Goal: Transaction & Acquisition: Purchase product/service

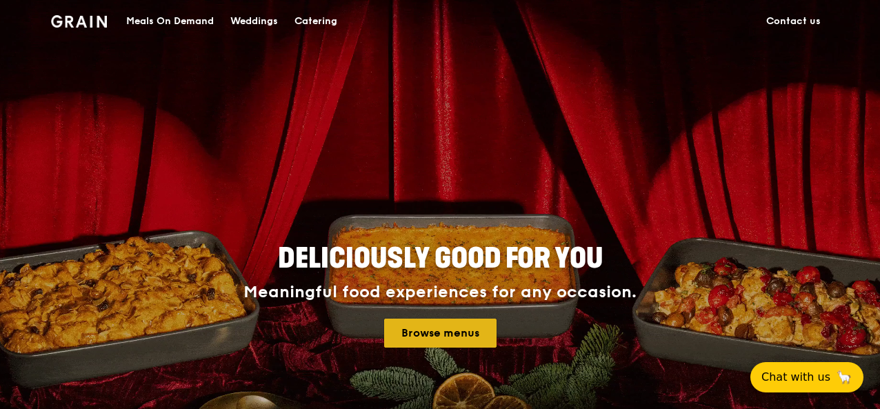
click at [462, 329] on link "Browse menus" at bounding box center [440, 333] width 112 height 29
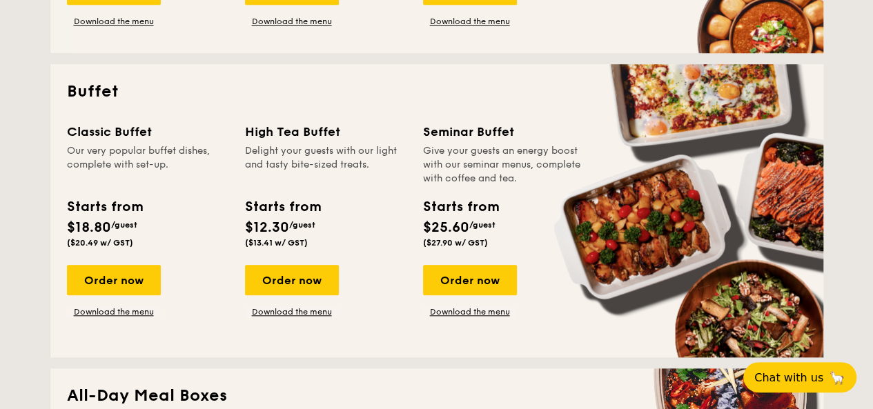
scroll to position [597, 0]
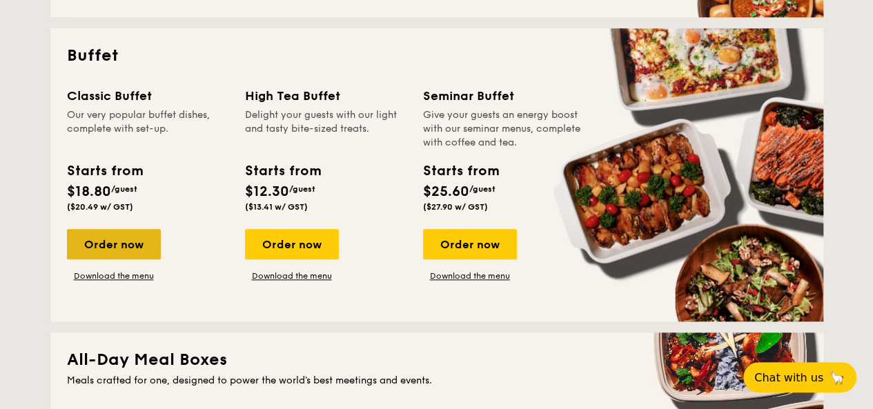
click at [99, 242] on div "Order now" at bounding box center [114, 244] width 94 height 30
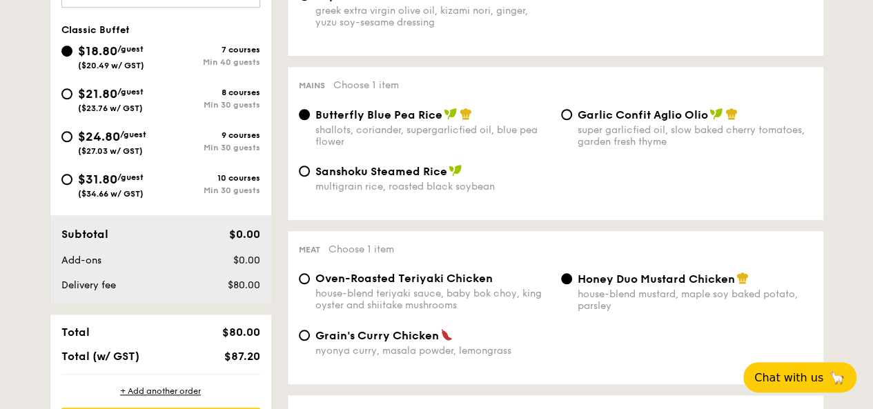
scroll to position [537, 0]
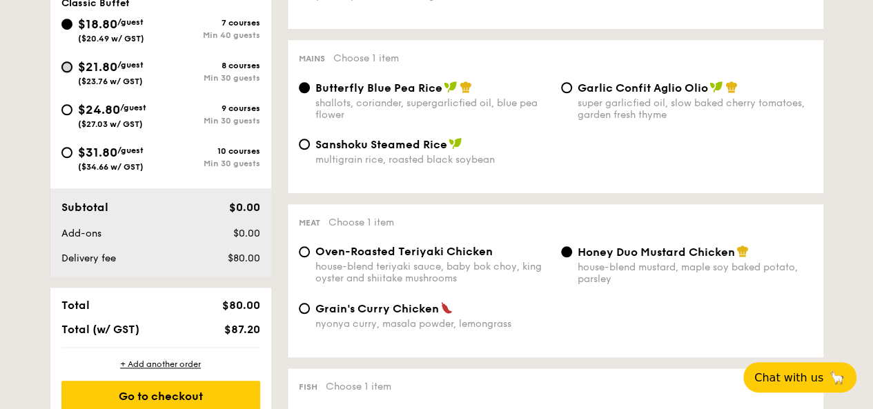
click at [68, 66] on input "$21.80 /guest ($23.76 w/ GST) 8 courses Min 30 guests" at bounding box center [66, 66] width 11 height 11
radio input "true"
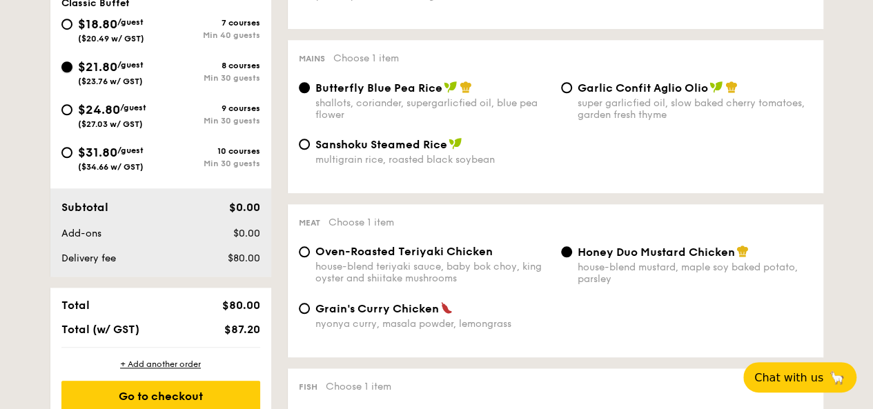
radio input "true"
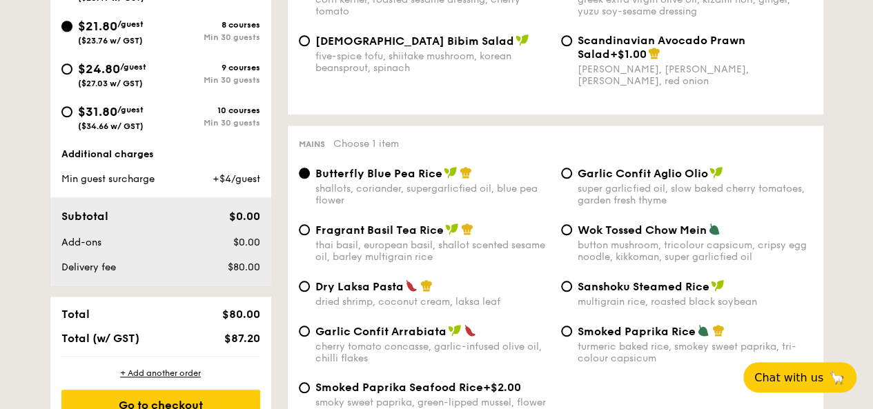
scroll to position [674, 0]
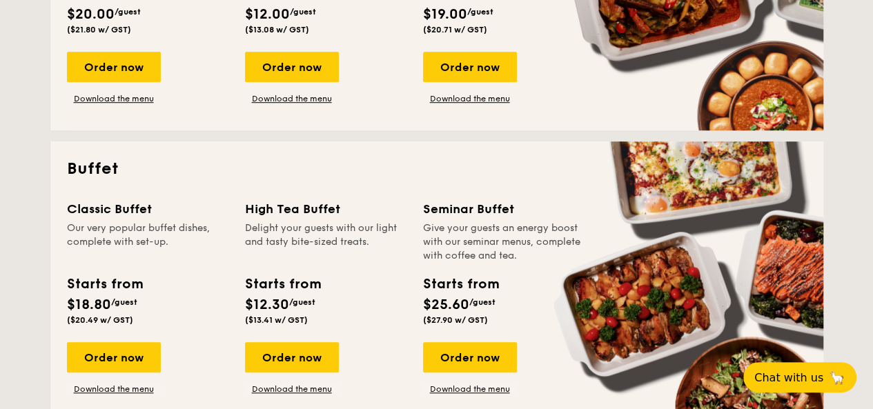
scroll to position [462, 0]
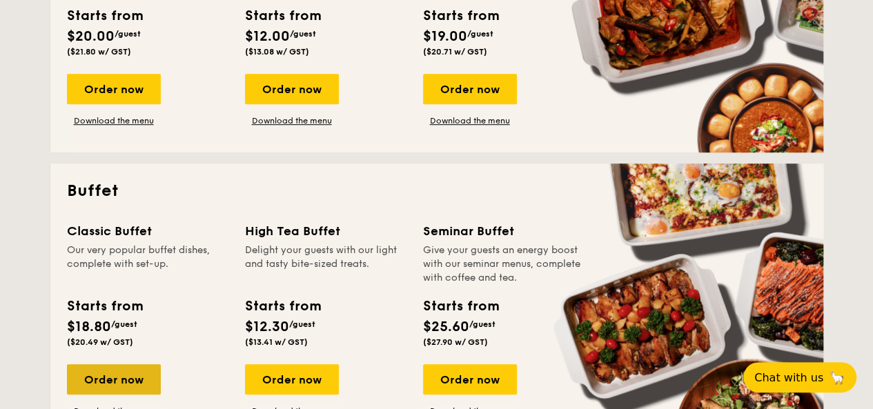
click at [117, 386] on div "Order now" at bounding box center [114, 379] width 94 height 30
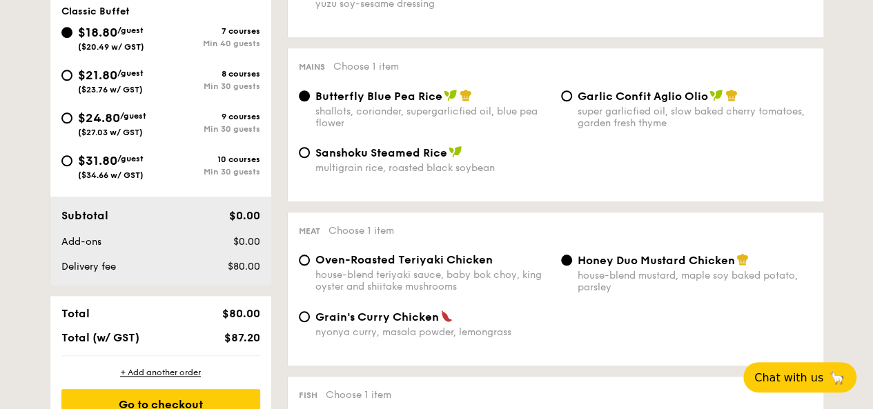
scroll to position [535, 0]
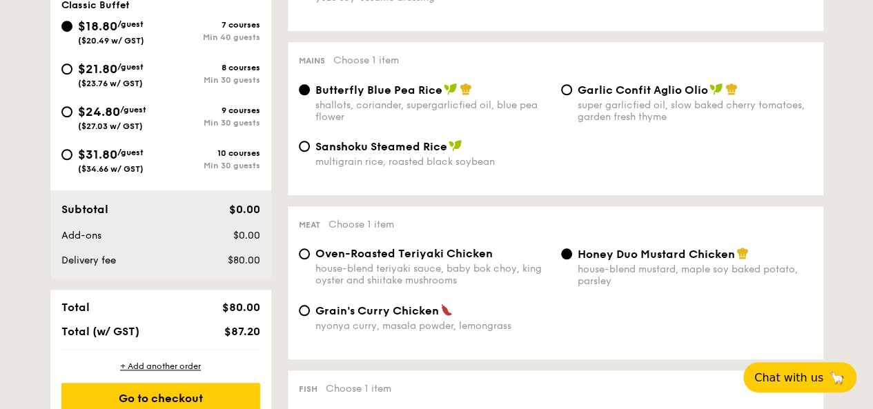
click at [78, 110] on span "$24.80" at bounding box center [99, 111] width 42 height 15
click at [72, 110] on input "$24.80 /guest ($27.03 w/ GST) 9 courses Min 30 guests" at bounding box center [66, 111] width 11 height 11
radio input "true"
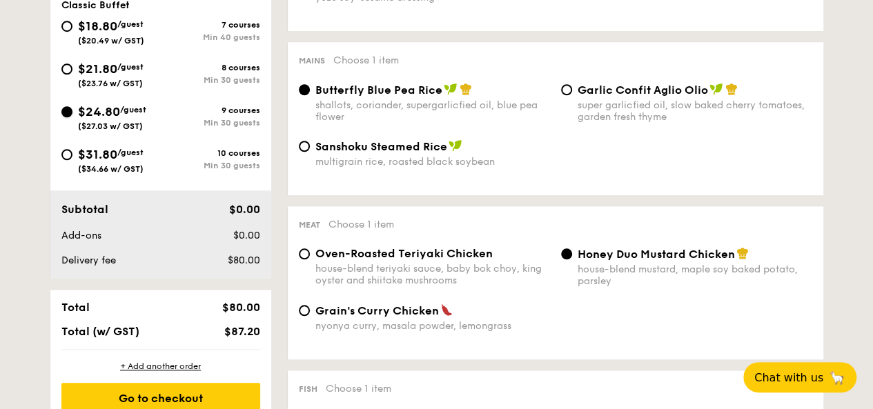
radio input "true"
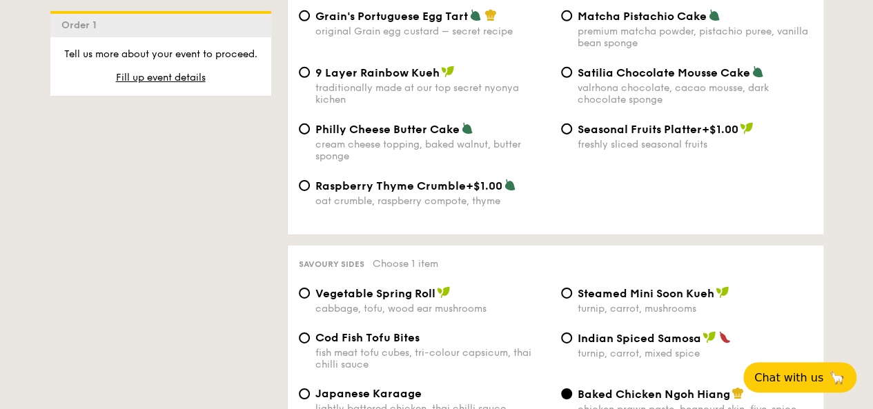
scroll to position [2183, 0]
